Goal: Find contact information: Obtain details needed to contact an individual or organization

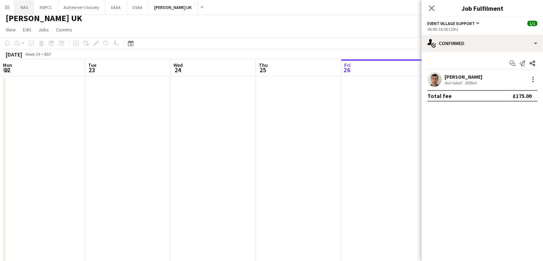
scroll to position [0, 203]
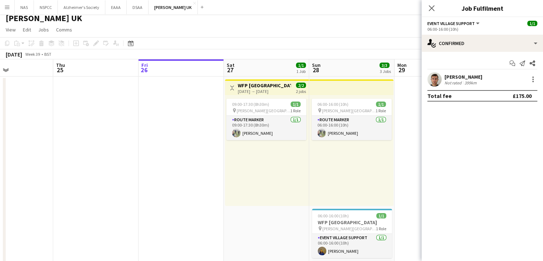
click at [4, 14] on button "Menu" at bounding box center [7, 7] width 14 height 14
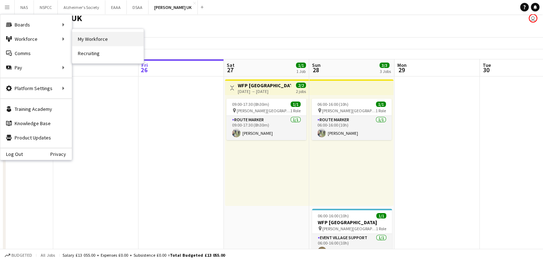
click at [83, 42] on link "My Workforce" at bounding box center [107, 39] width 71 height 14
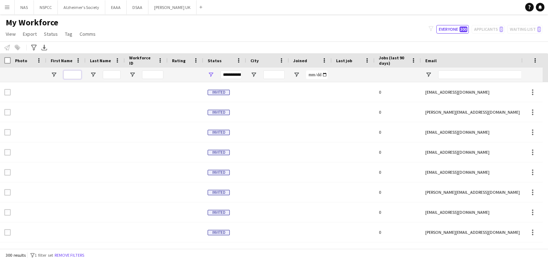
click at [76, 77] on input "First Name Filter Input" at bounding box center [73, 74] width 18 height 9
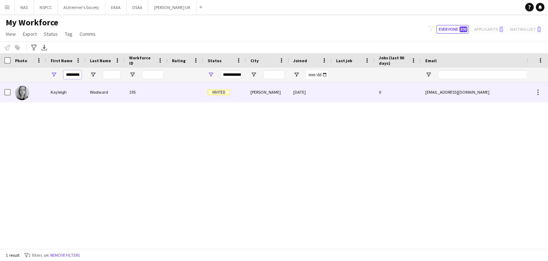
type input "********"
click at [117, 92] on div "Woolward" at bounding box center [105, 92] width 39 height 20
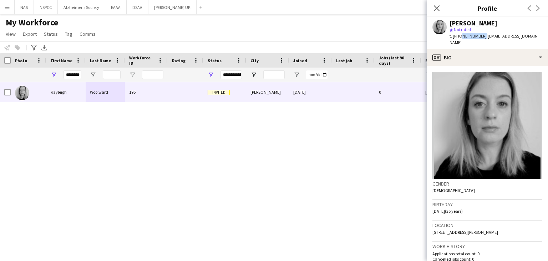
drag, startPoint x: 481, startPoint y: 37, endPoint x: 459, endPoint y: 36, distance: 22.1
click at [459, 36] on span "t. [PHONE_NUMBER]" at bounding box center [468, 35] width 37 height 5
copy span "7860371550"
